Goal: Answer question/provide support: Share knowledge or assist other users

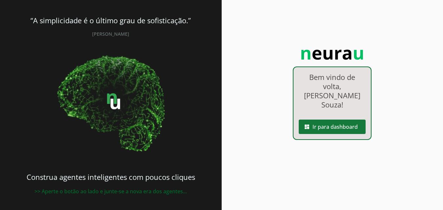
click at [348, 120] on span at bounding box center [332, 127] width 67 height 16
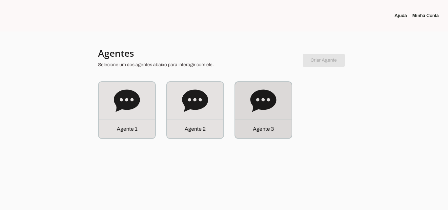
click at [273, 107] on icon at bounding box center [263, 101] width 26 height 26
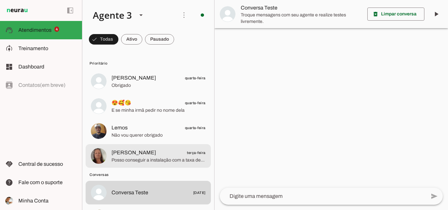
click at [180, 153] on span "[PERSON_NAME] terça-feira" at bounding box center [159, 153] width 94 height 8
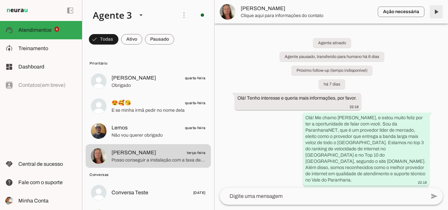
click at [440, 15] on span at bounding box center [437, 12] width 16 height 16
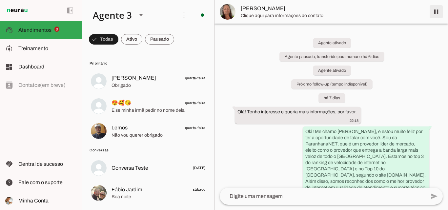
click at [433, 12] on span at bounding box center [437, 12] width 16 height 16
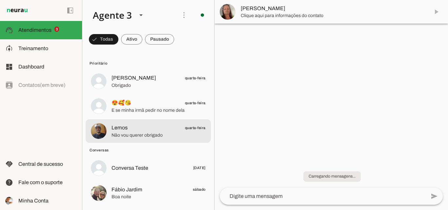
click at [128, 139] on div at bounding box center [159, 131] width 94 height 16
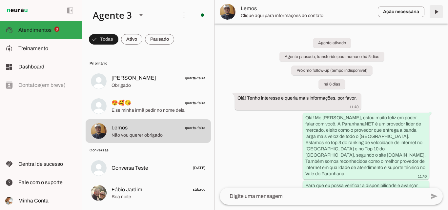
click at [434, 10] on span at bounding box center [437, 12] width 16 height 16
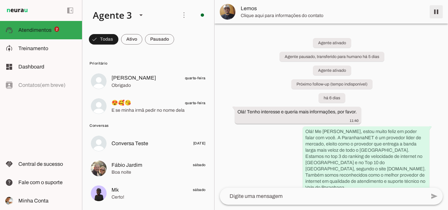
click at [436, 11] on span at bounding box center [437, 12] width 16 height 16
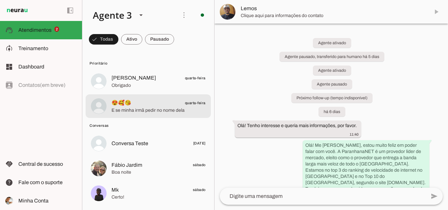
click at [162, 97] on md-item "😍🥰😘 quarta-feira E se minha irmã pedir no nome dela" at bounding box center [148, 107] width 125 height 24
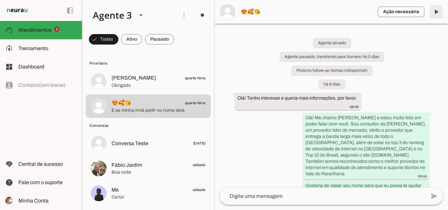
click at [432, 13] on span at bounding box center [437, 12] width 16 height 16
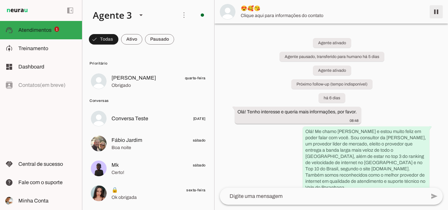
click at [435, 14] on span at bounding box center [437, 12] width 16 height 16
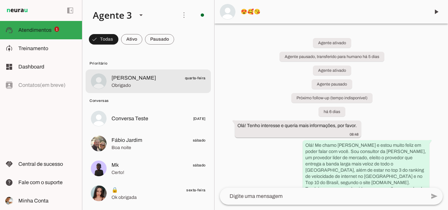
click at [172, 90] on md-item "[PERSON_NAME] quarta-feira Obrigado" at bounding box center [148, 82] width 125 height 24
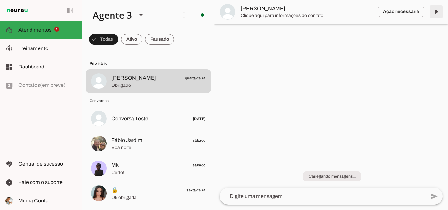
click at [434, 15] on span at bounding box center [437, 12] width 16 height 16
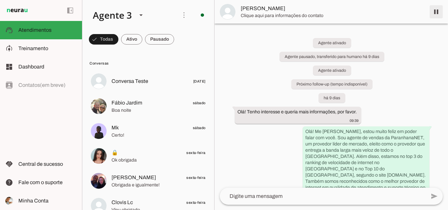
click at [435, 13] on span at bounding box center [437, 12] width 16 height 16
